Goal: Task Accomplishment & Management: Manage account settings

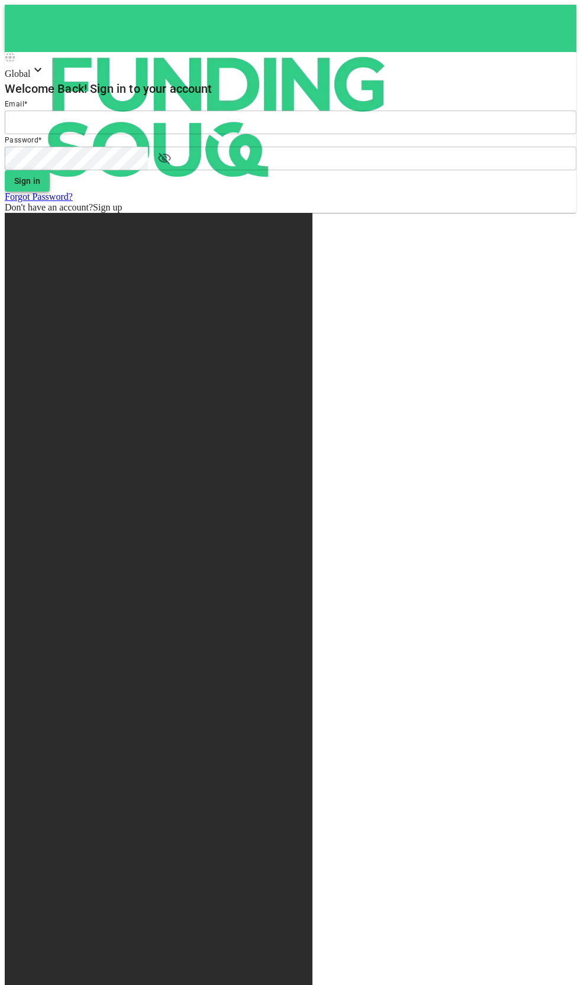
type input "[EMAIL_ADDRESS][DOMAIN_NAME]"
click at [50, 192] on button "Sign in" at bounding box center [27, 180] width 45 height 21
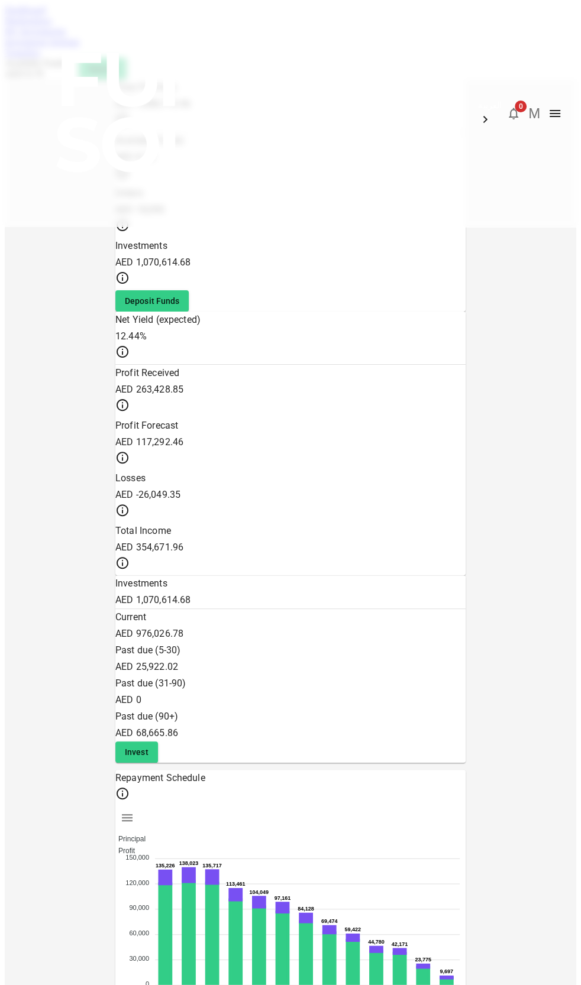
click at [98, 26] on div "Marketplace" at bounding box center [290, 20] width 571 height 11
click at [52, 25] on link "Marketplace" at bounding box center [28, 20] width 47 height 10
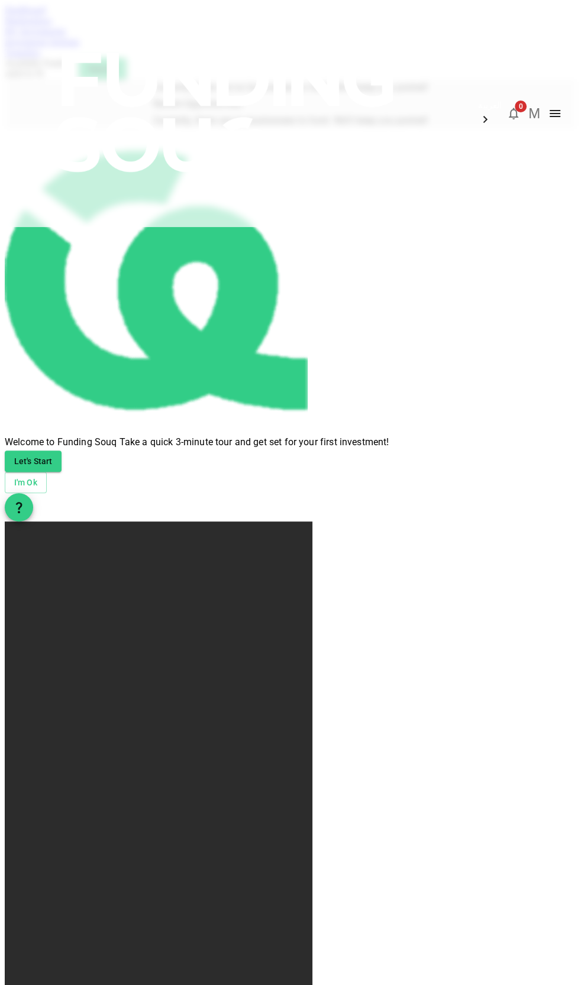
click at [52, 25] on link "Marketplace" at bounding box center [28, 20] width 47 height 10
